Goal: Information Seeking & Learning: Learn about a topic

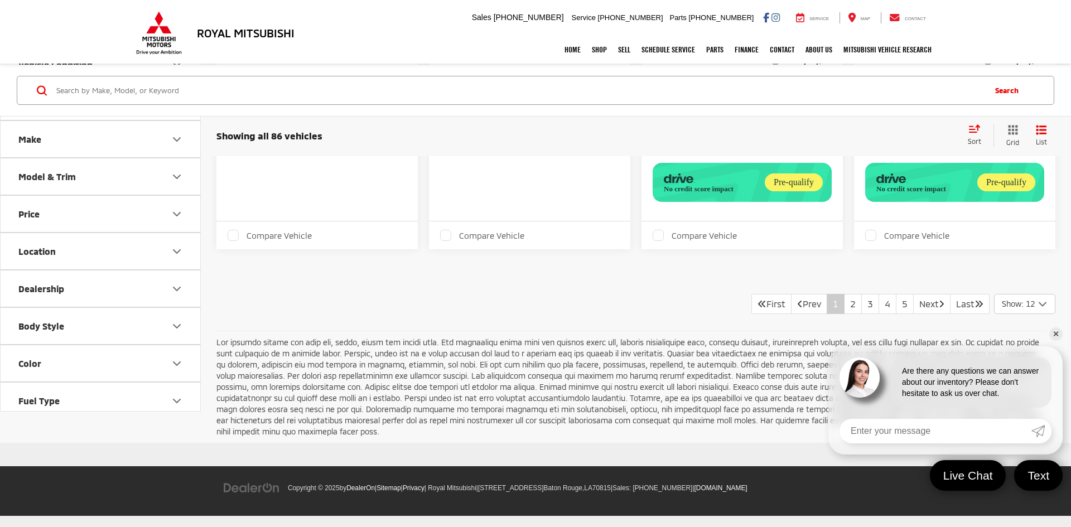
scroll to position [1654, 0]
click at [844, 304] on link "2" at bounding box center [853, 304] width 18 height 20
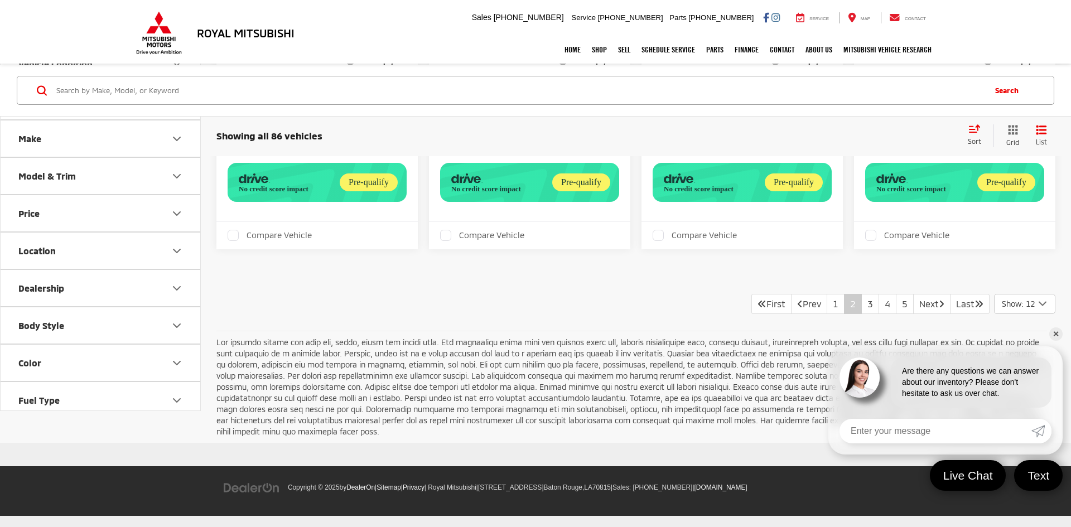
scroll to position [1779, 0]
click at [861, 307] on link "3" at bounding box center [870, 304] width 18 height 20
click at [878, 303] on link "4" at bounding box center [887, 304] width 18 height 20
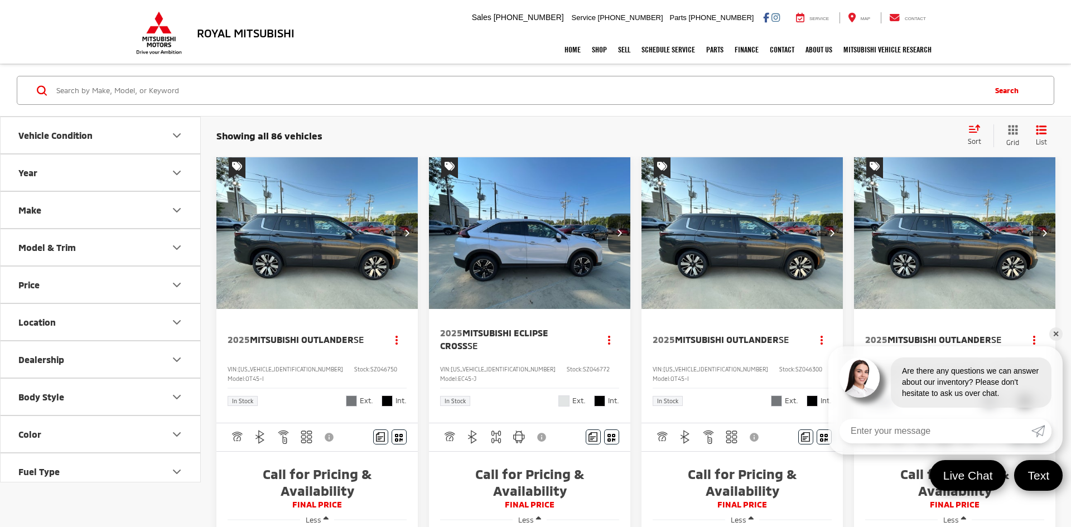
click at [1053, 333] on link "✕" at bounding box center [1055, 333] width 13 height 13
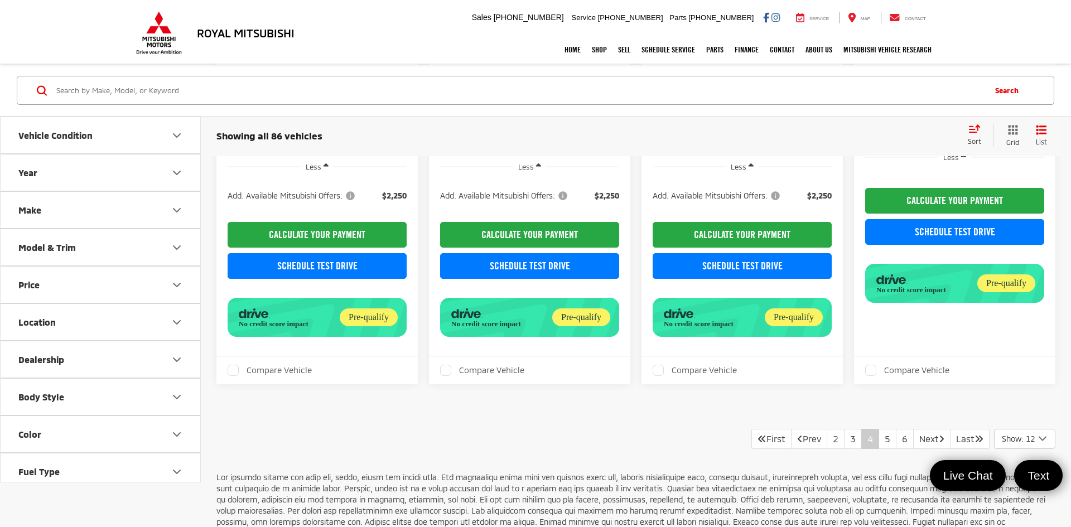
scroll to position [1798, 0]
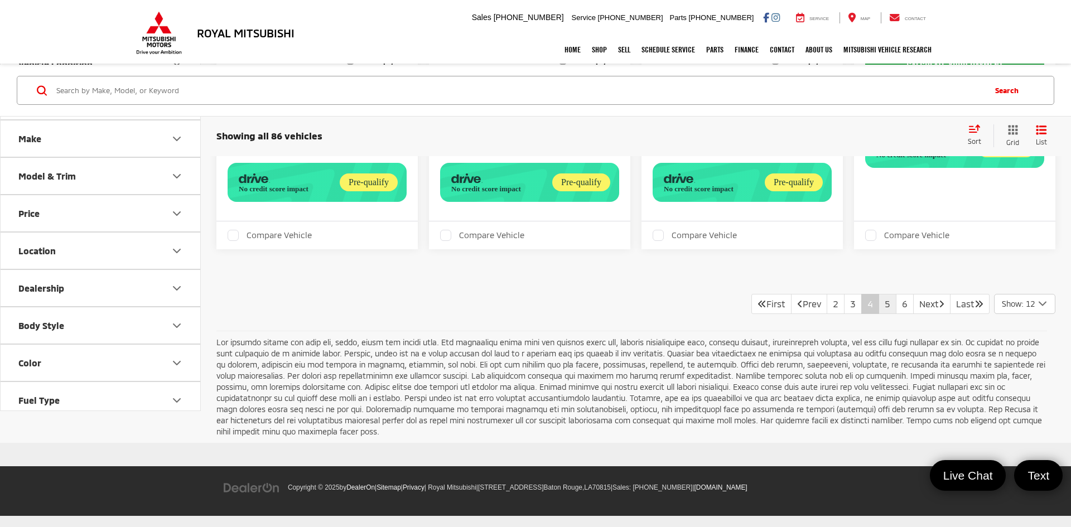
click at [878, 311] on link "5" at bounding box center [887, 304] width 18 height 20
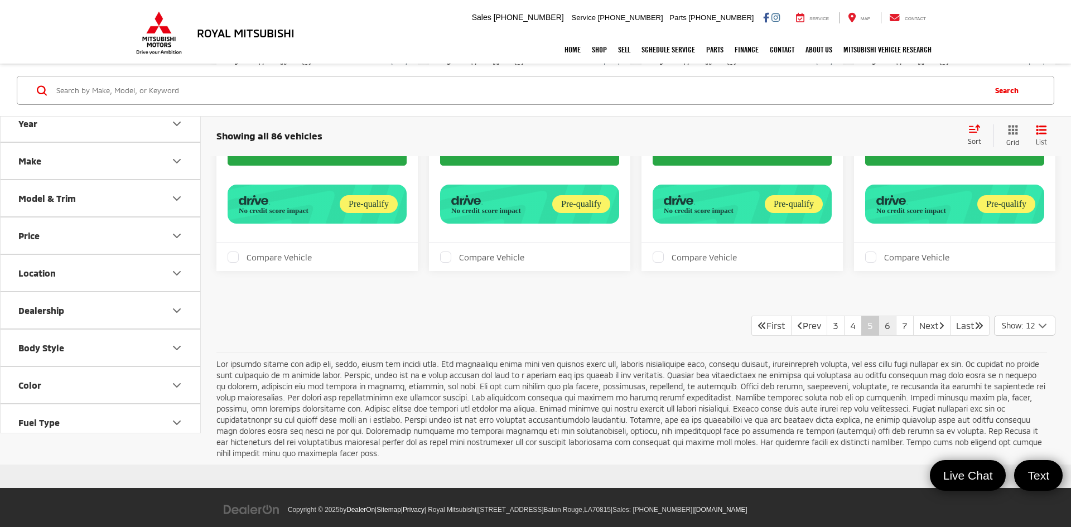
scroll to position [1620, 0]
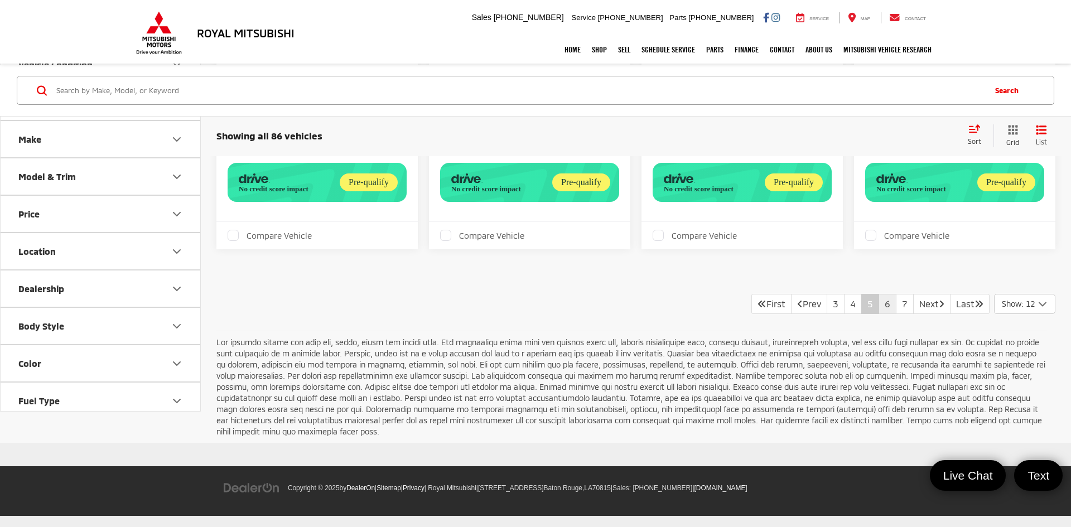
click at [878, 306] on link "6" at bounding box center [887, 304] width 18 height 20
click at [878, 314] on link "7" at bounding box center [887, 304] width 18 height 20
click at [861, 314] on link "6" at bounding box center [870, 304] width 18 height 20
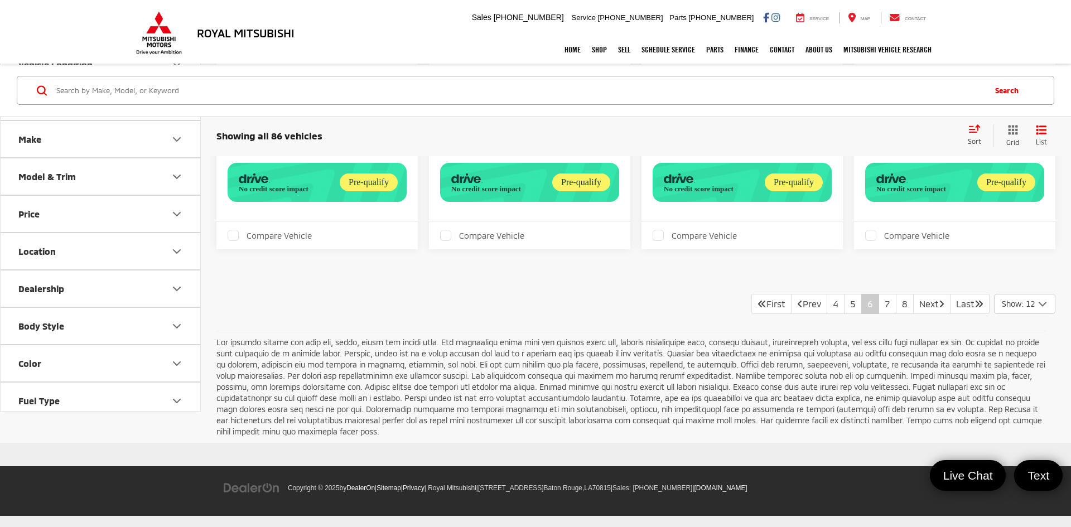
scroll to position [1523, 0]
click at [844, 314] on link "5" at bounding box center [853, 304] width 18 height 20
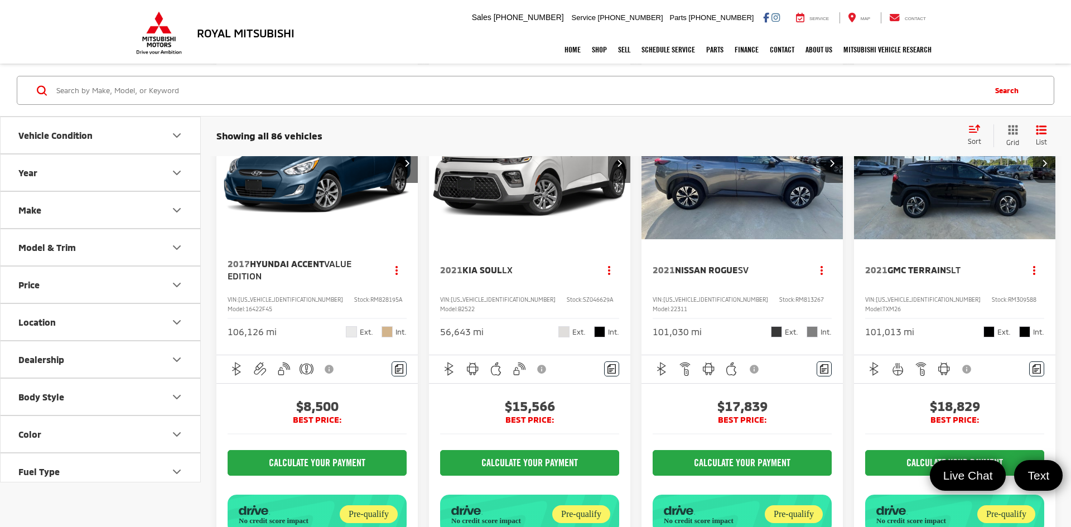
scroll to position [645, 0]
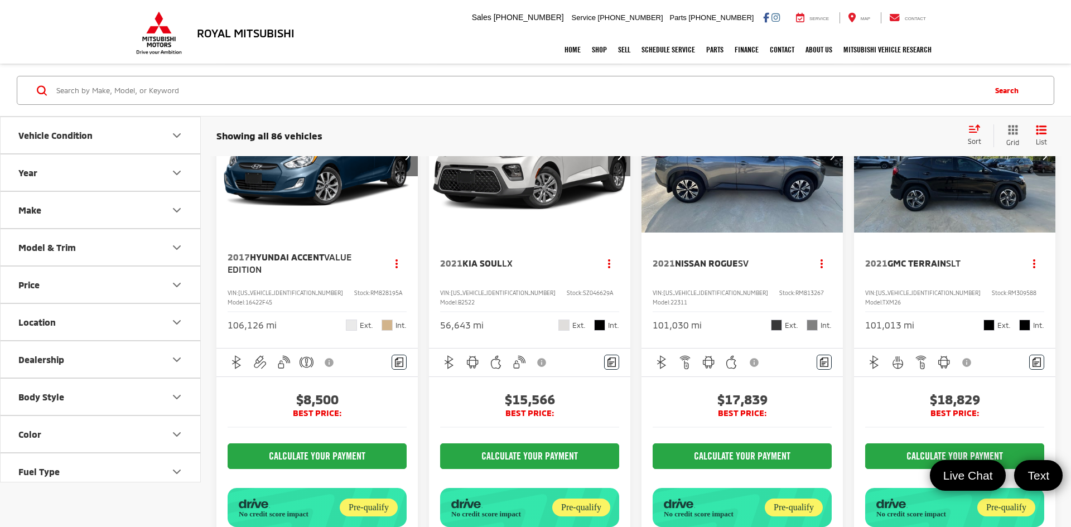
click at [688, 268] on span "Nissan Rogue" at bounding box center [706, 263] width 63 height 11
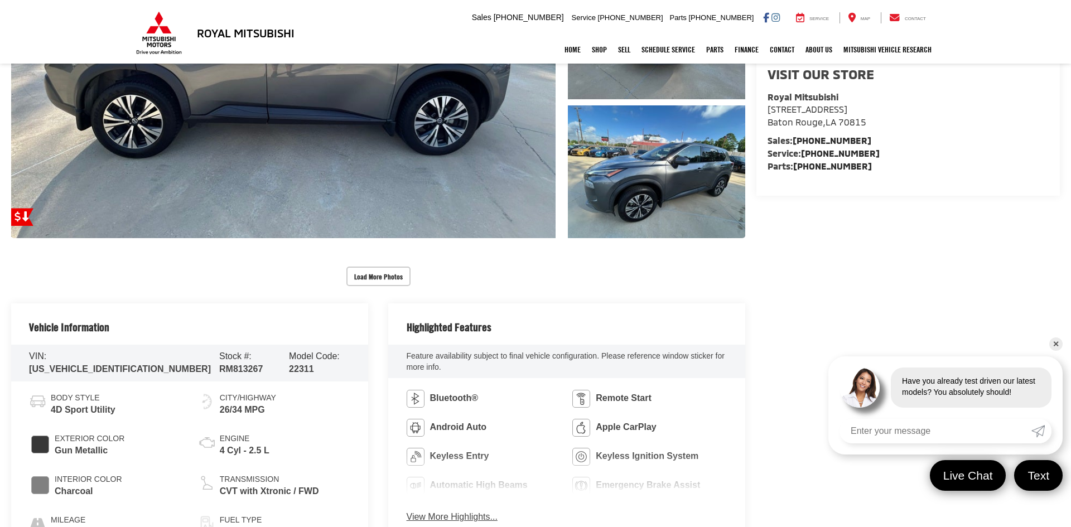
scroll to position [333, 0]
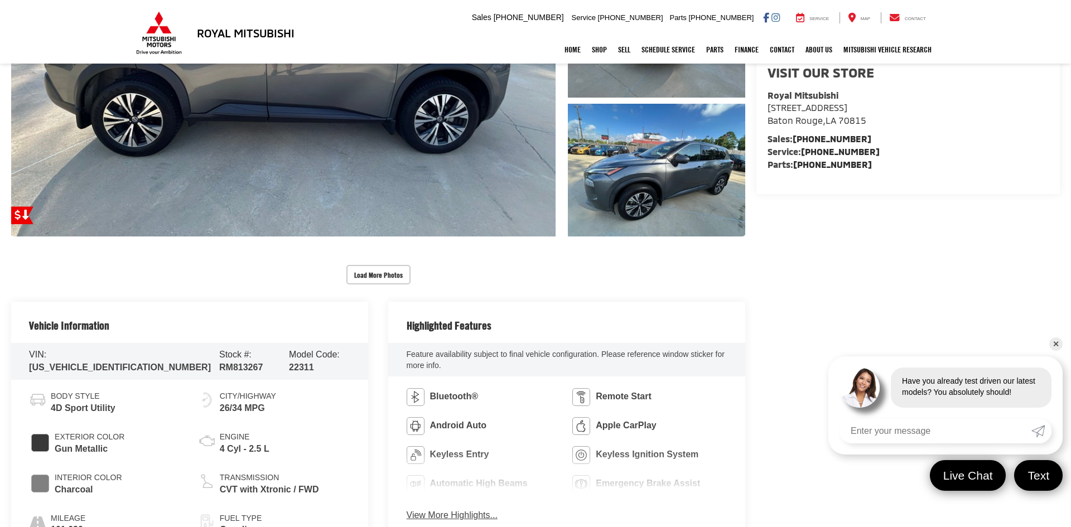
click at [1056, 342] on link "✕" at bounding box center [1055, 343] width 13 height 13
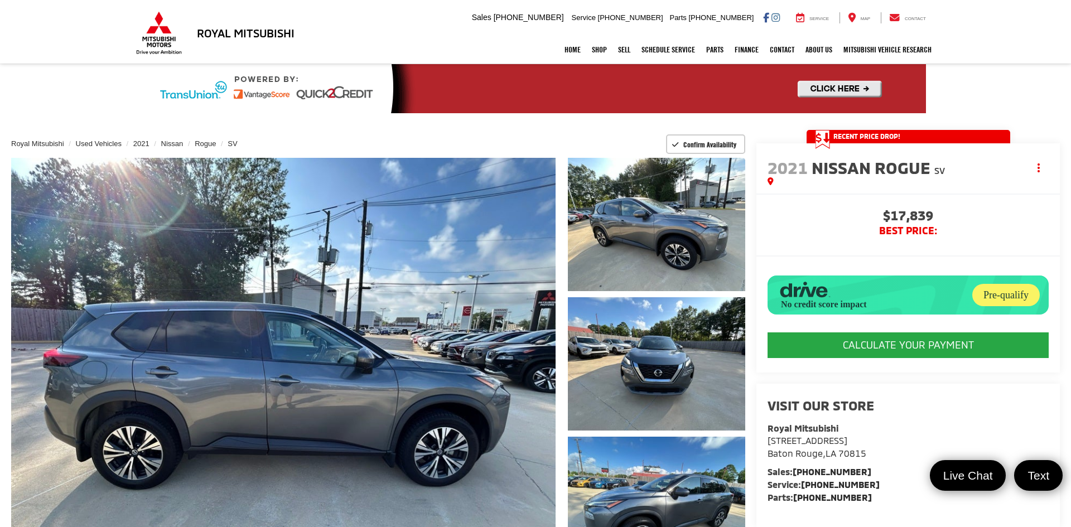
scroll to position [0, 0]
